Goal: Transaction & Acquisition: Purchase product/service

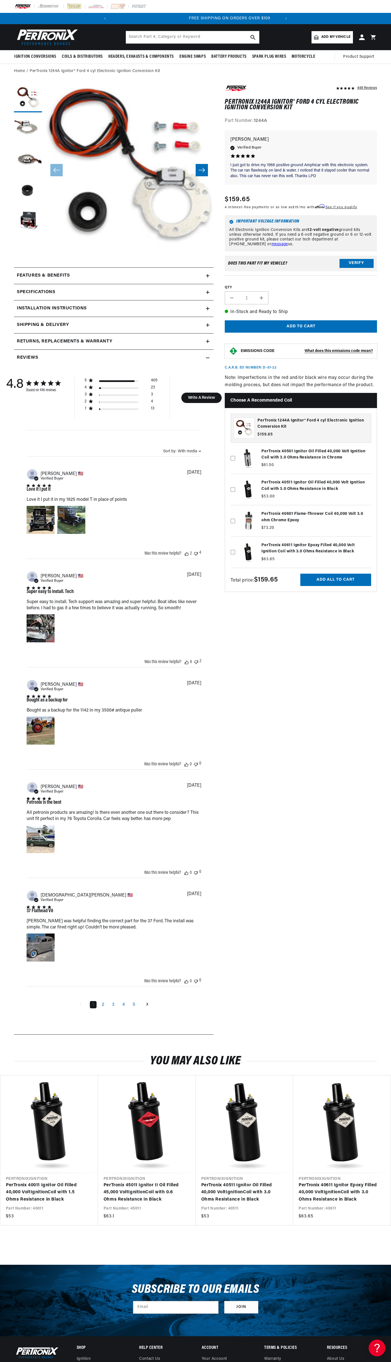
scroll to position [0, 166]
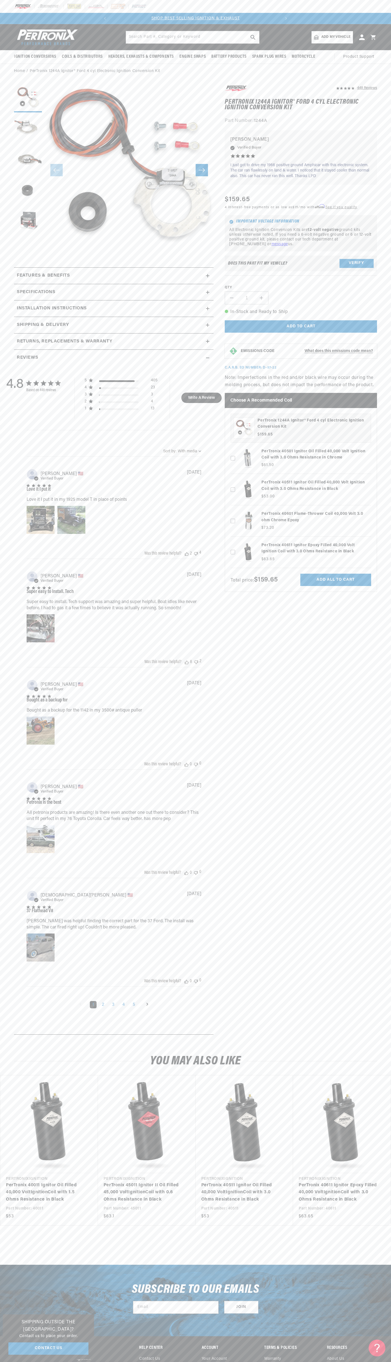
click at [206, 22] on div "SHOP BEST SELLING IGNITION & EXHAUST FREE SHIPPING ON ORDERS OVER $109" at bounding box center [195, 18] width 192 height 11
click at [373, 1182] on link "PerTronix 40611 Ignitor Epoxy Filled 40,000 Volt Ignition Coil with 3.0 Ohms Re…" at bounding box center [339, 1193] width 81 height 22
click at [48, 1361] on html "Skip to content Your cart Your cart is empty Get the right parts the first time…" at bounding box center [195, 681] width 391 height 1362
click at [14, 1333] on h3 "Shipping Outside the [GEOGRAPHIC_DATA]?" at bounding box center [48, 1326] width 80 height 14
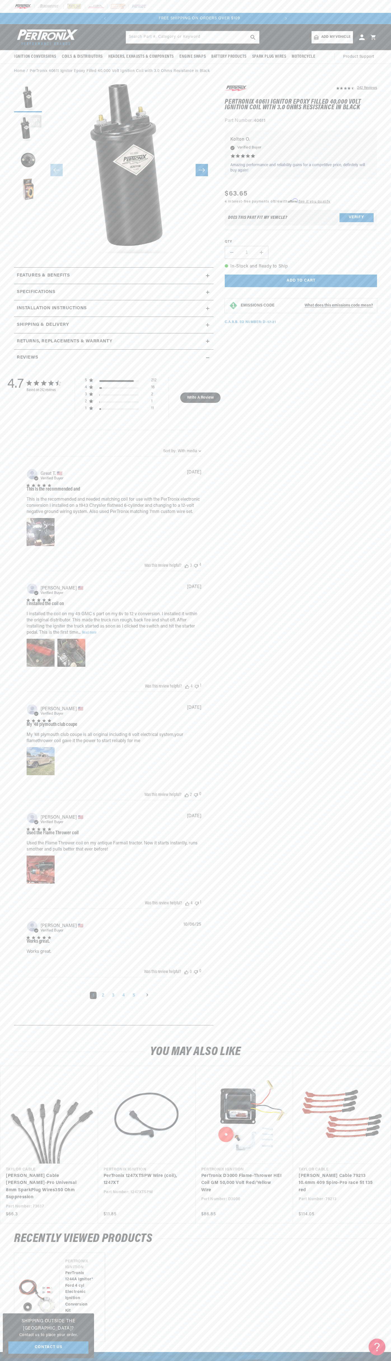
scroll to position [0, 170]
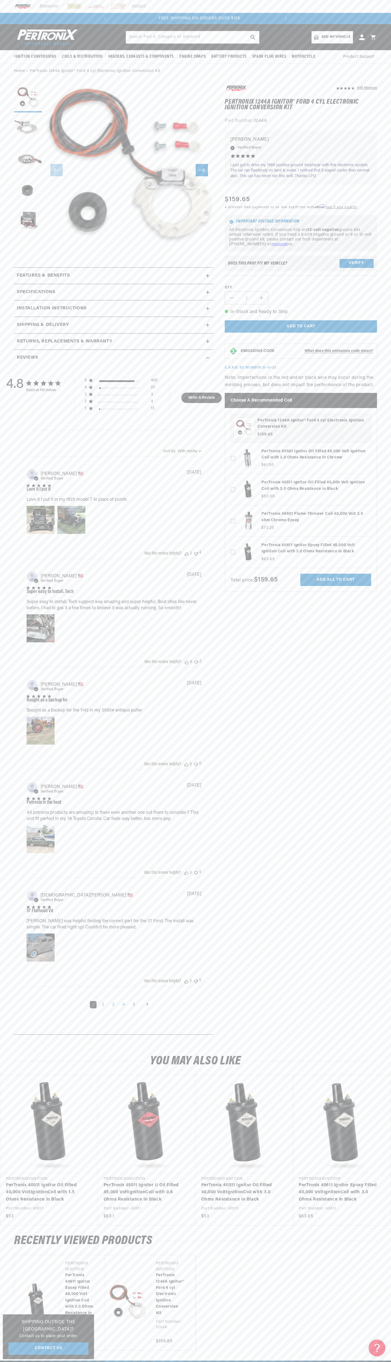
scroll to position [0, 170]
